Goal: Task Accomplishment & Management: Complete application form

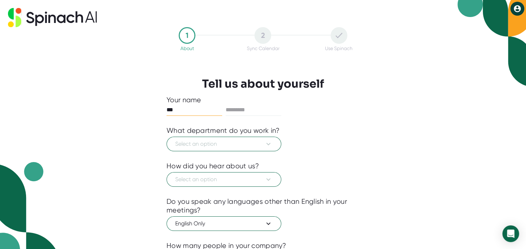
type input "***"
type input "*********"
click at [179, 144] on span "Select an option" at bounding box center [223, 144] width 97 height 8
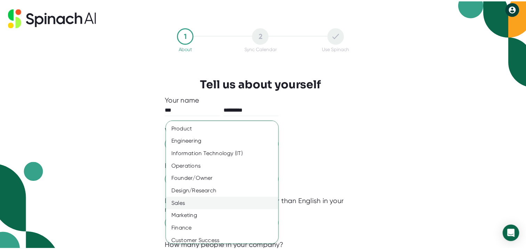
scroll to position [41, 0]
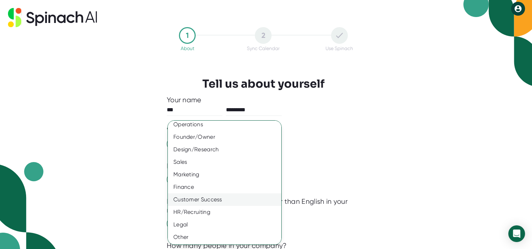
click at [205, 196] on div "Customer Success" at bounding box center [227, 199] width 119 height 13
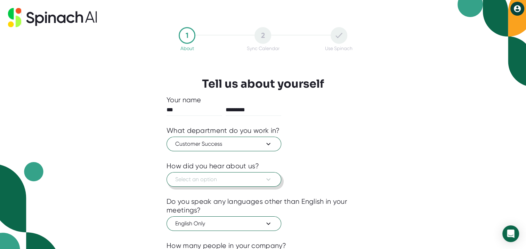
click at [204, 183] on span "Select an option" at bounding box center [223, 179] width 97 height 8
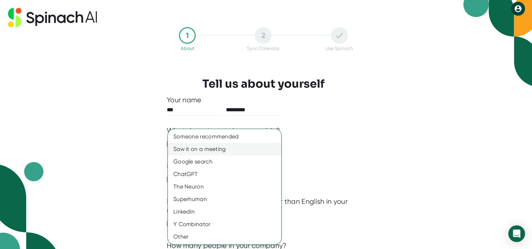
click at [197, 149] on div "Saw it on a meeting" at bounding box center [224, 149] width 113 height 13
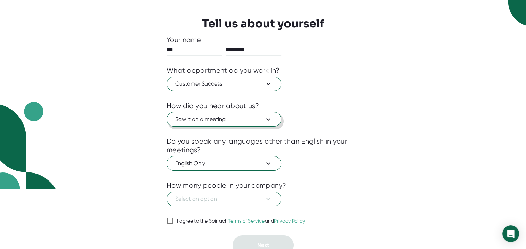
scroll to position [65, 0]
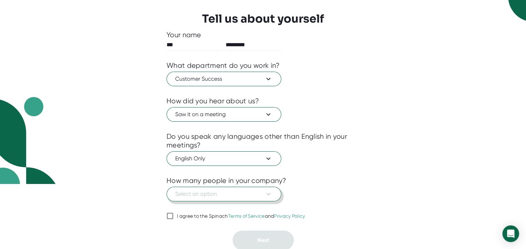
click at [212, 191] on span "Select an option" at bounding box center [223, 194] width 97 height 8
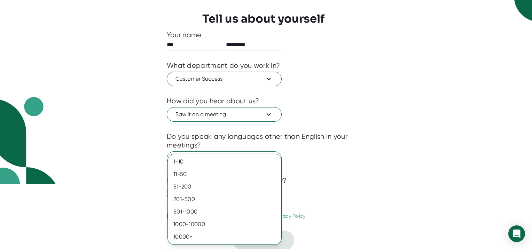
click at [88, 151] on div at bounding box center [266, 124] width 532 height 249
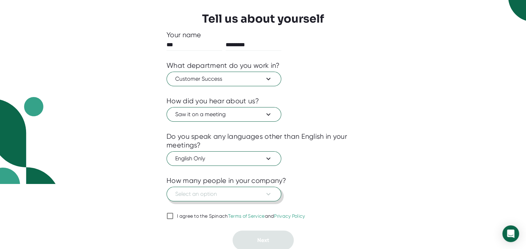
click at [195, 194] on span "Select an option" at bounding box center [223, 194] width 97 height 8
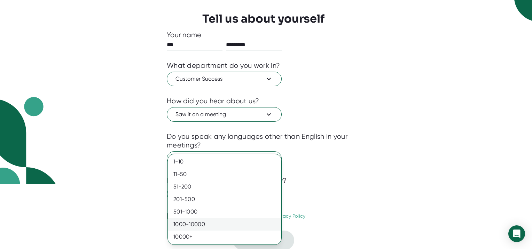
click at [195, 225] on div "1000-10000" at bounding box center [224, 224] width 113 height 13
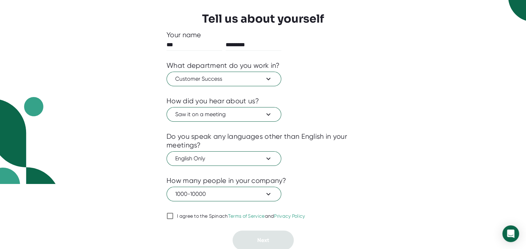
click at [169, 217] on input "I agree to the Spinach Terms of Service and Privacy Policy" at bounding box center [170, 216] width 7 height 8
checkbox input "true"
click at [254, 238] on button "Next" at bounding box center [263, 240] width 61 height 19
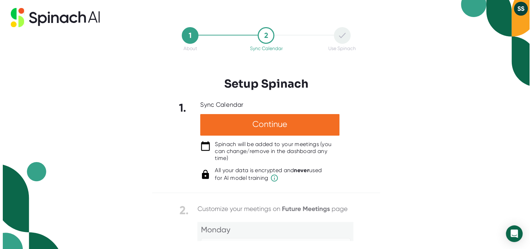
scroll to position [0, 0]
